Goal: Transaction & Acquisition: Purchase product/service

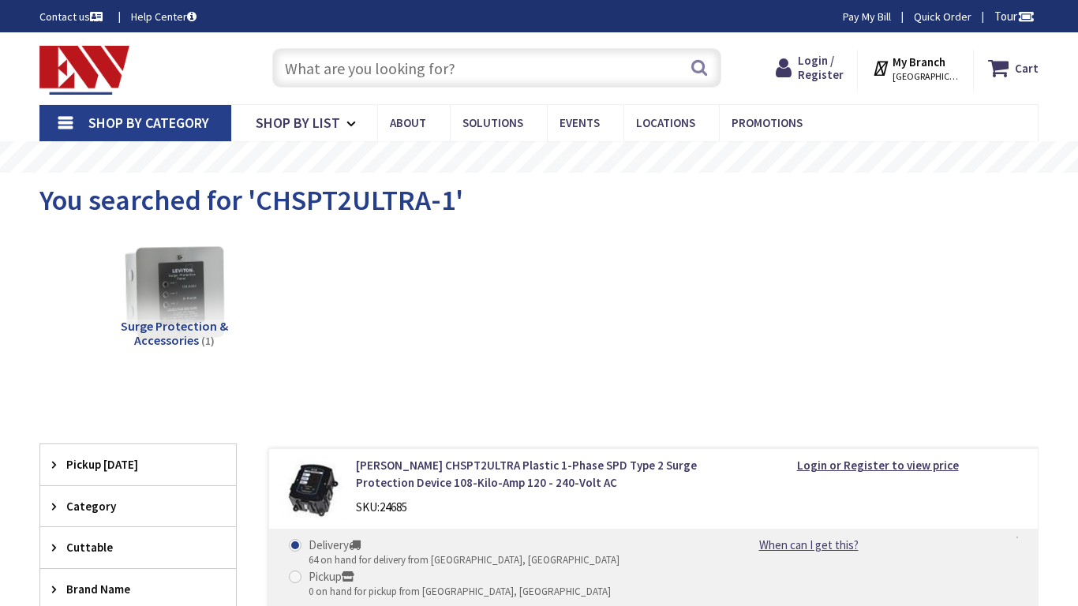
type input "Basalt Wy, [GEOGRAPHIC_DATA], [GEOGRAPHIC_DATA]"
